Goal: Task Accomplishment & Management: Use online tool/utility

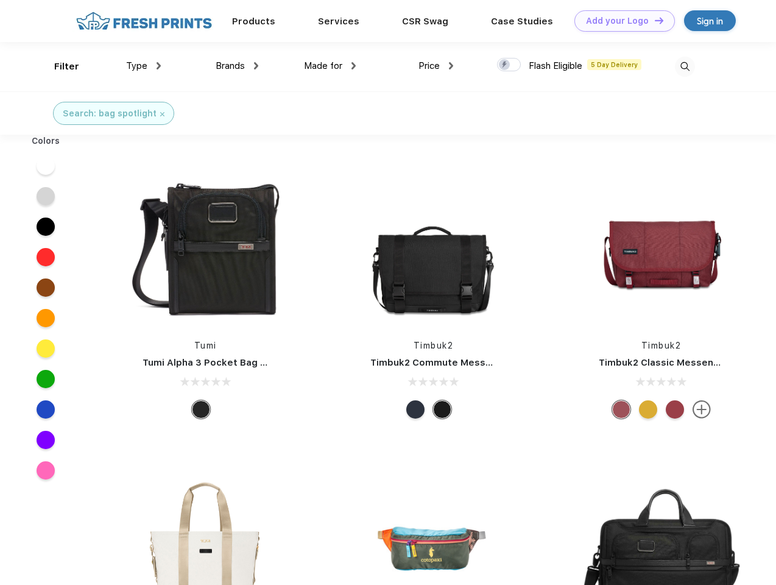
scroll to position [1, 0]
click at [620, 21] on link "Add your Logo Design Tool" at bounding box center [625, 20] width 101 height 21
click at [0, 0] on div "Design Tool" at bounding box center [0, 0] width 0 height 0
click at [654, 20] on link "Add your Logo Design Tool" at bounding box center [625, 20] width 101 height 21
click at [58, 66] on div "Filter" at bounding box center [66, 67] width 25 height 14
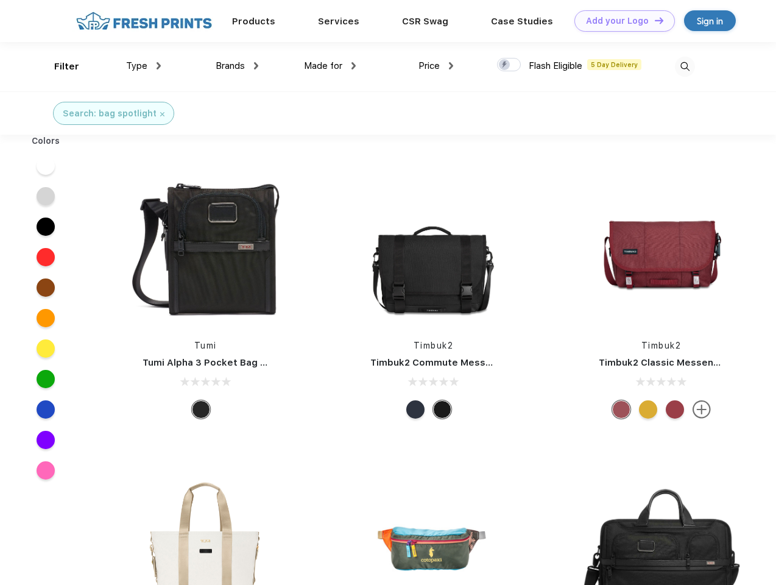
click at [144, 66] on span "Type" at bounding box center [136, 65] width 21 height 11
click at [237, 66] on span "Brands" at bounding box center [230, 65] width 29 height 11
click at [330, 66] on span "Made for" at bounding box center [323, 65] width 38 height 11
click at [436, 66] on span "Price" at bounding box center [429, 65] width 21 height 11
click at [509, 65] on div at bounding box center [509, 64] width 24 height 13
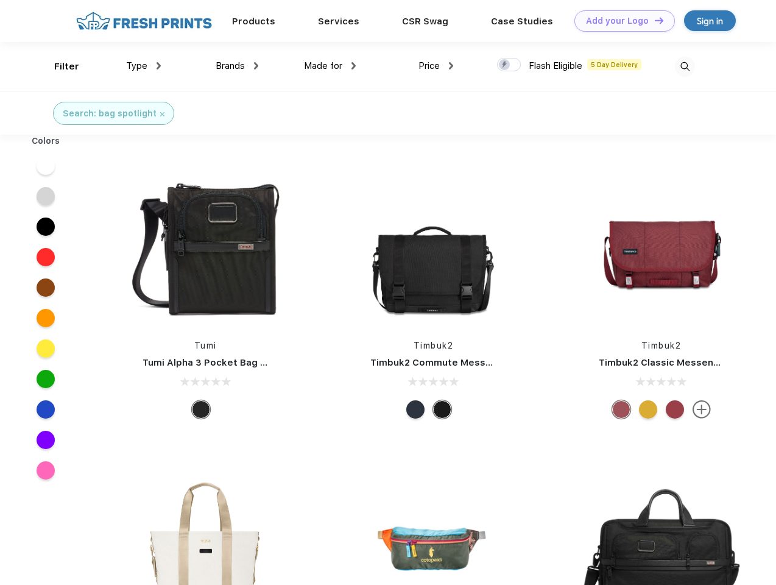
click at [505, 65] on input "checkbox" at bounding box center [501, 61] width 8 height 8
click at [685, 66] on img at bounding box center [685, 67] width 20 height 20
